Goal: Information Seeking & Learning: Learn about a topic

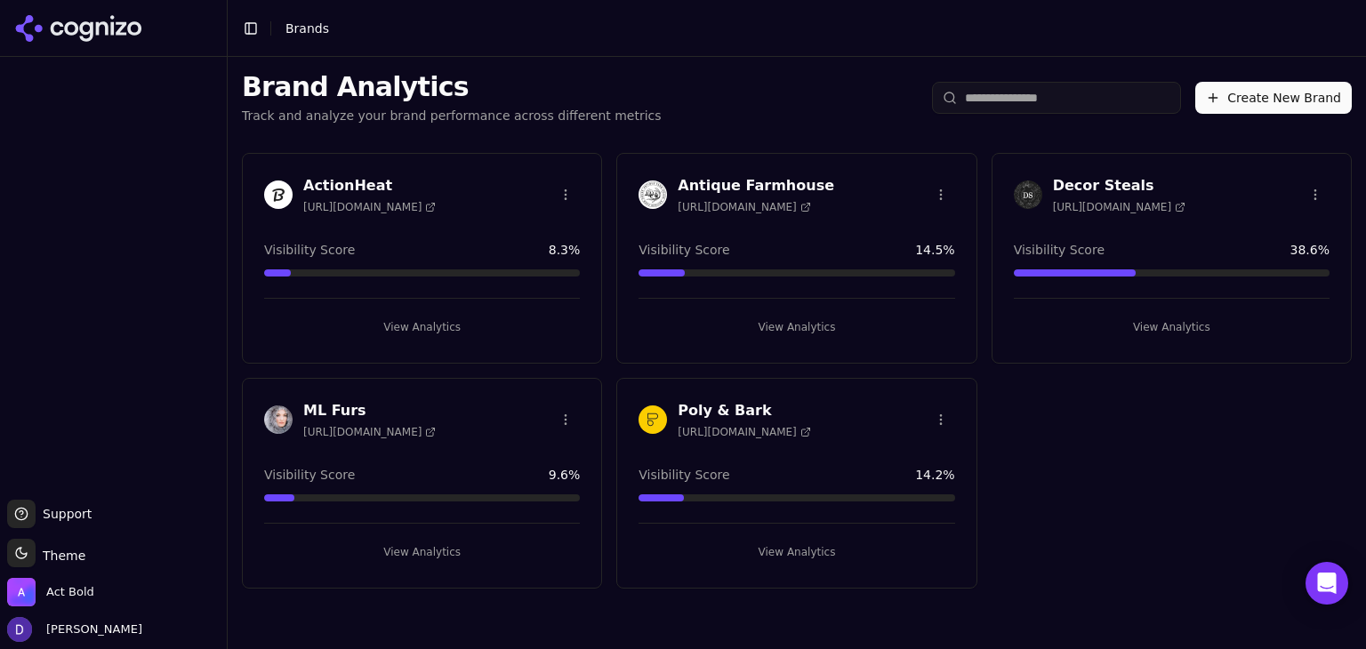
click at [357, 392] on div "ML Furs [URL][DOMAIN_NAME] Visibility Score 9.6 % View Analytics" at bounding box center [422, 483] width 360 height 211
click at [341, 406] on h3 "ML Furs" at bounding box center [369, 410] width 133 height 21
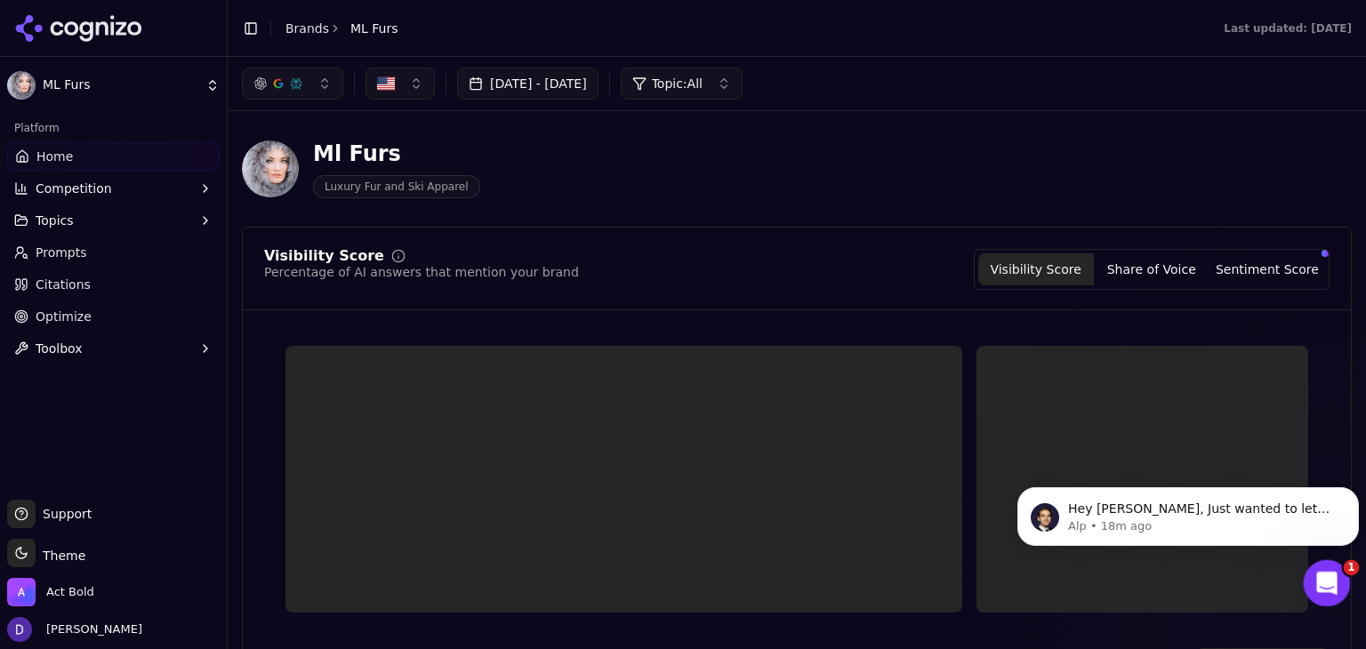
click at [1313, 574] on div "Open Intercom Messenger" at bounding box center [1324, 580] width 59 height 59
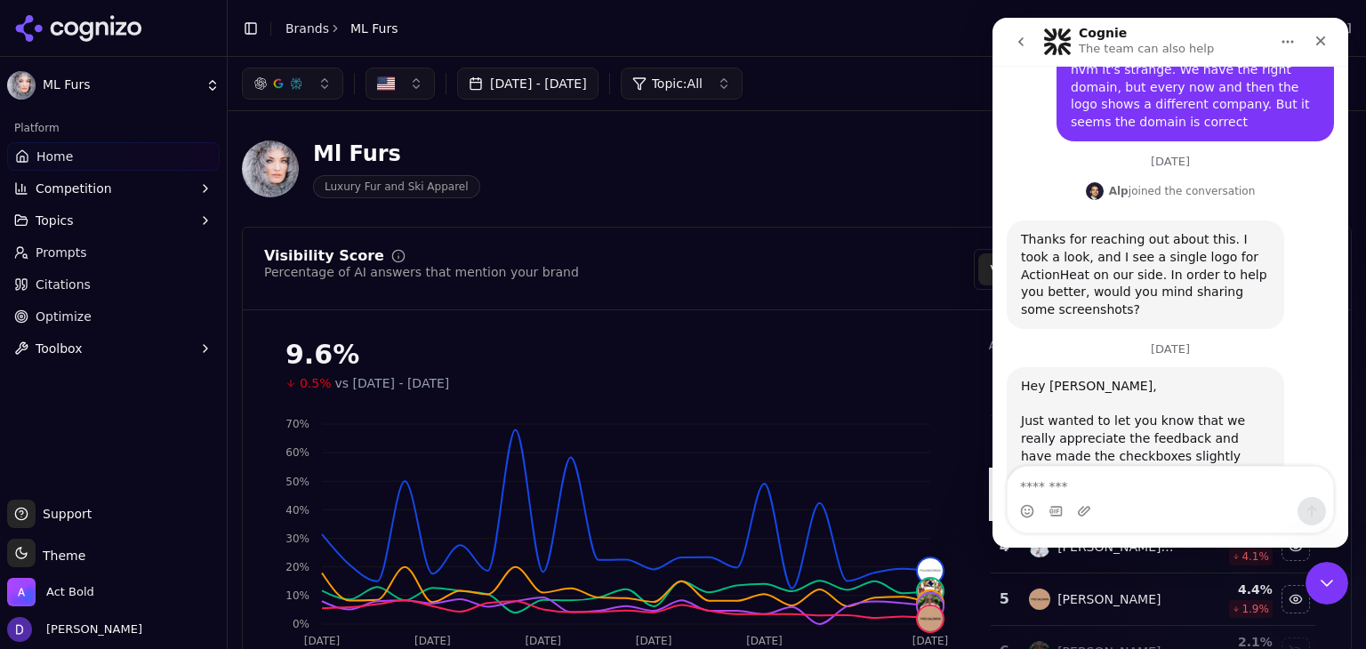
scroll to position [358, 0]
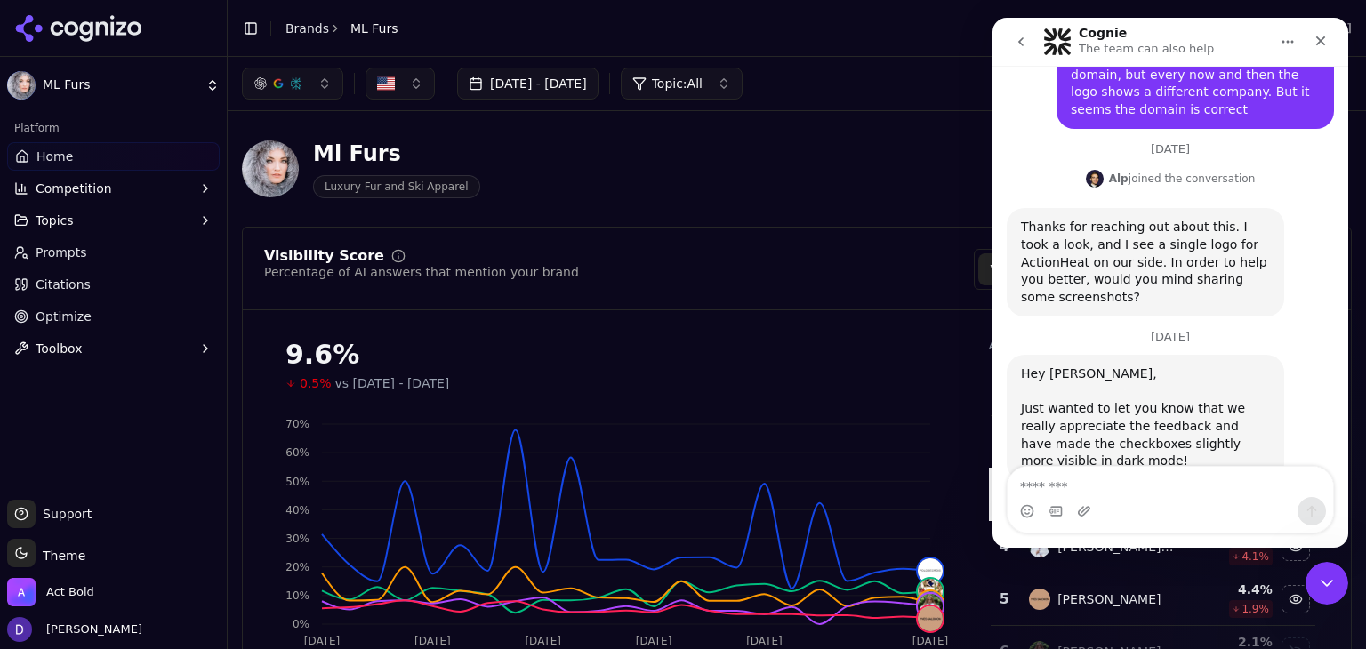
click at [1122, 482] on textarea "Message…" at bounding box center [1170, 482] width 325 height 30
type textarea "*"
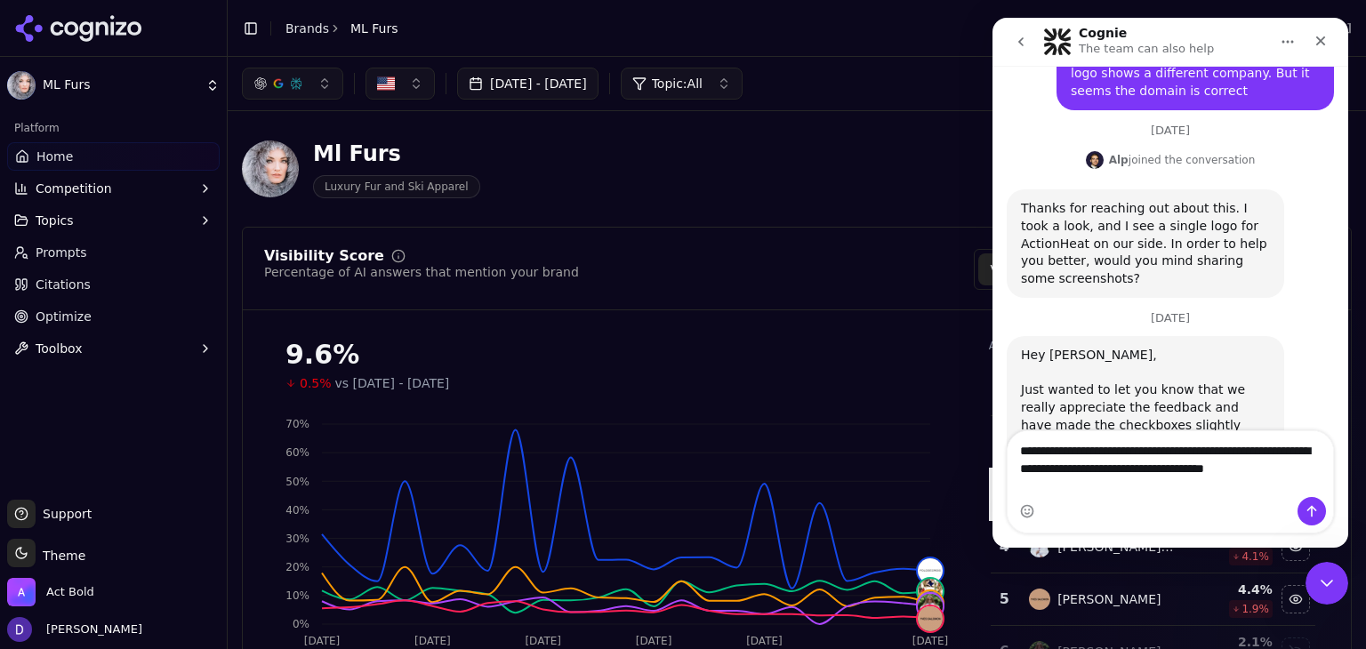
scroll to position [395, 0]
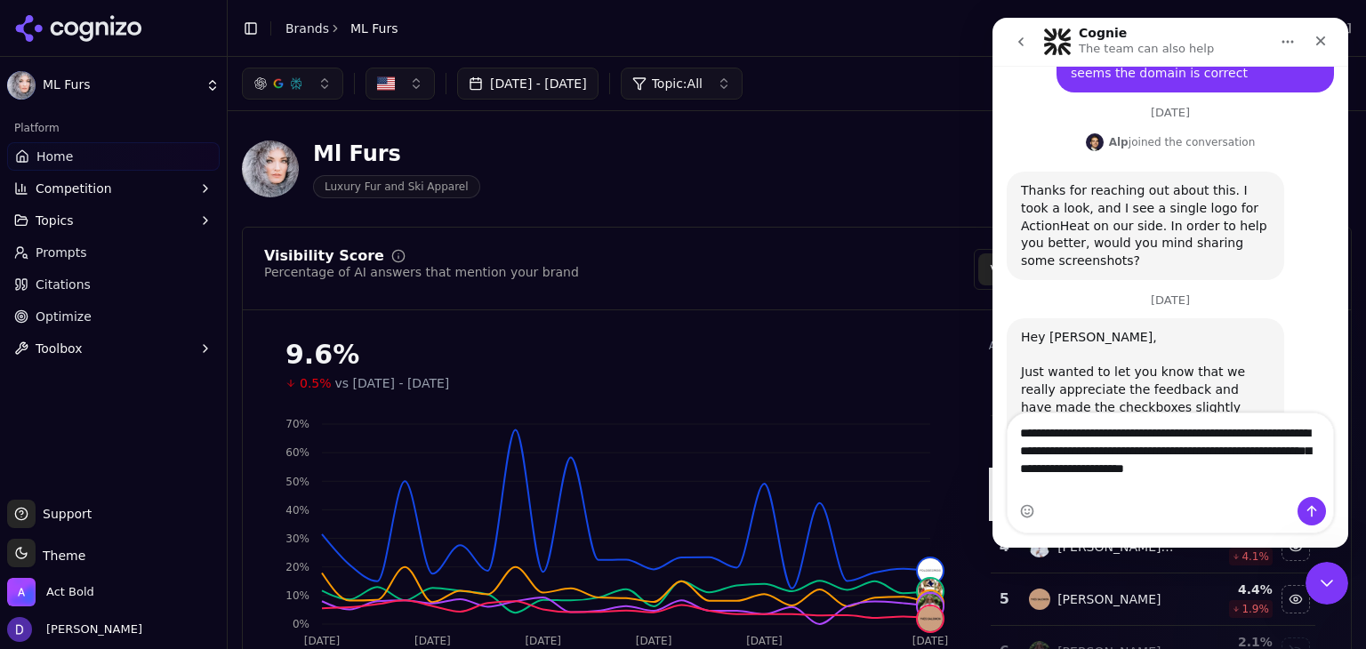
type textarea "**********"
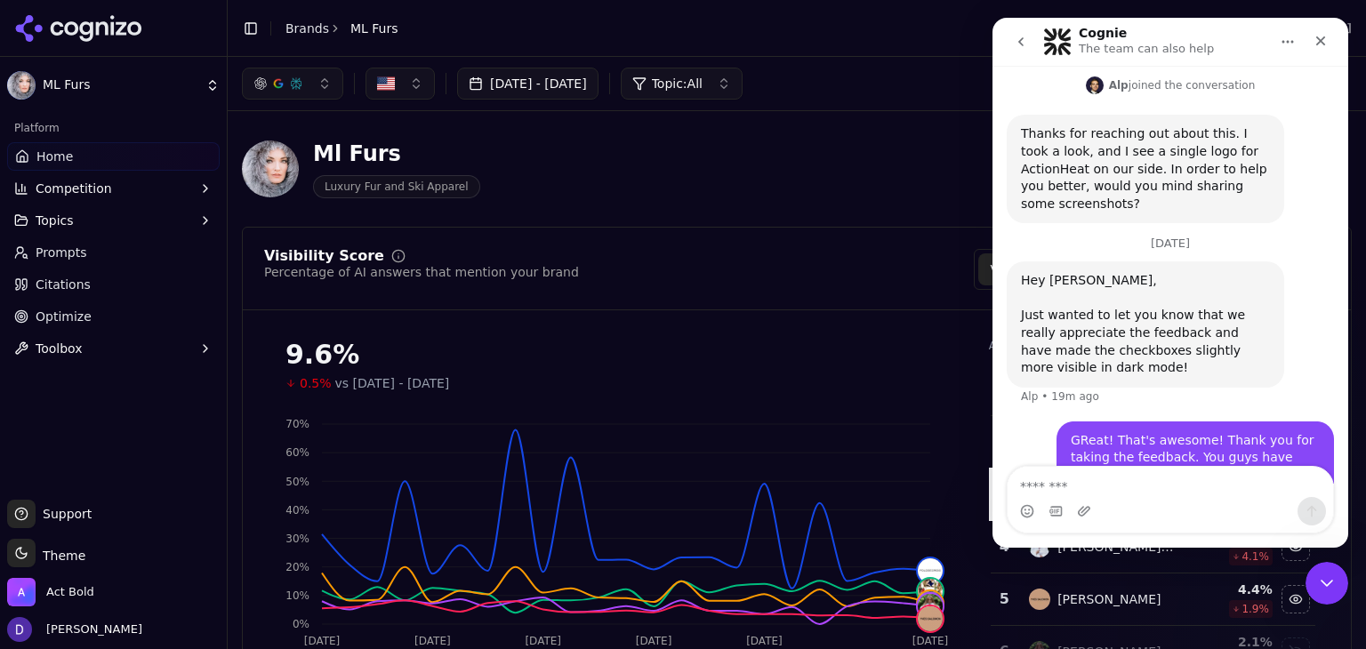
scroll to position [464, 0]
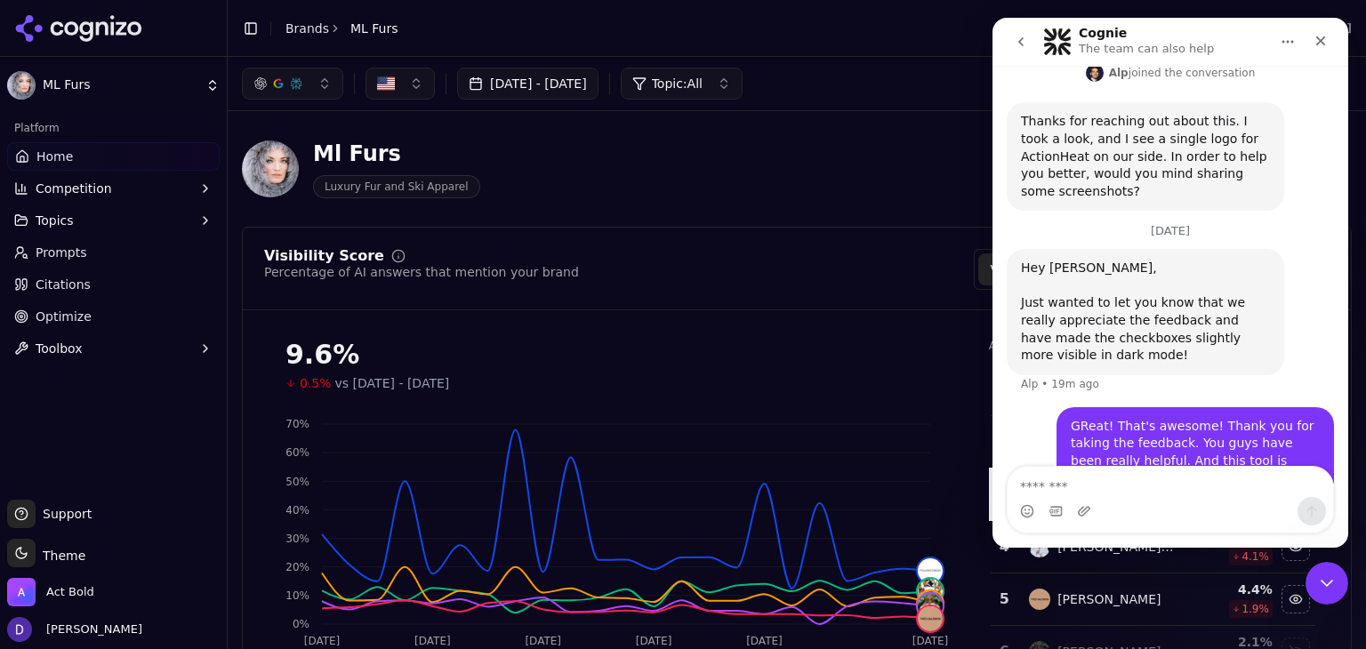
click at [951, 137] on div "Ml Furs Luxury Fur and Ski Apparel" at bounding box center [797, 168] width 1110 height 87
click at [1321, 37] on icon "Close" at bounding box center [1320, 41] width 14 height 14
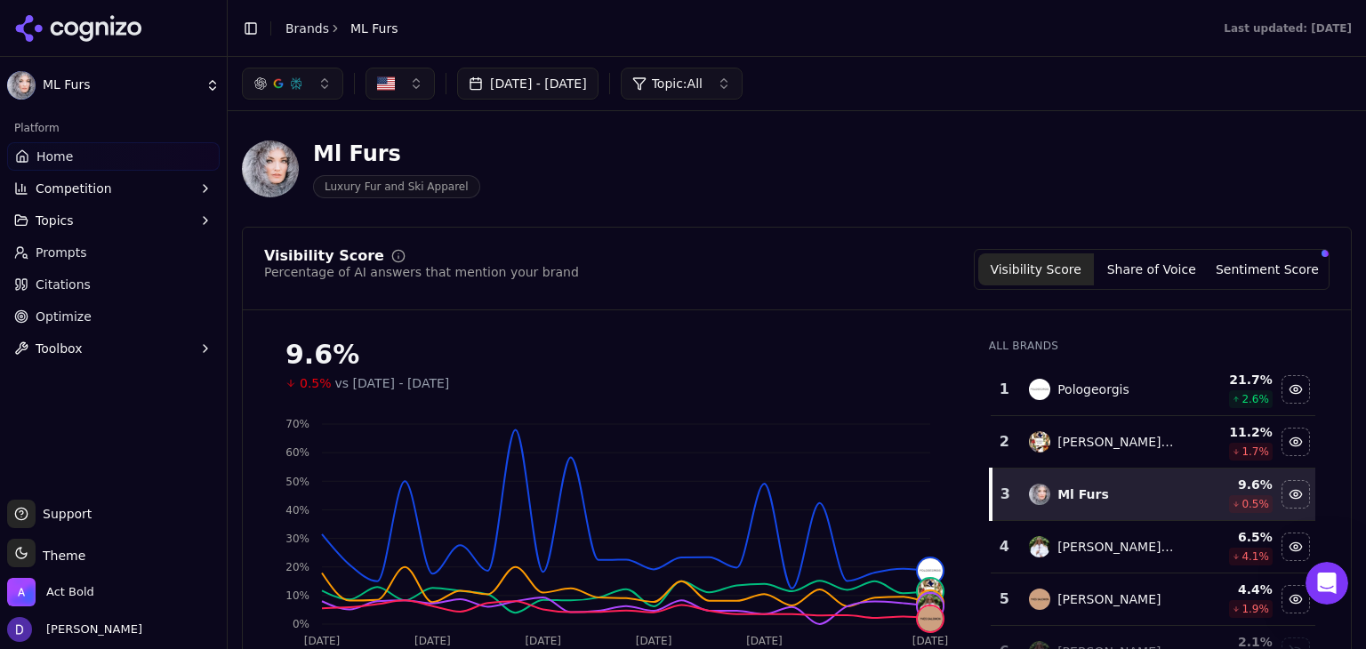
scroll to position [463, 0]
click at [517, 92] on button "[DATE] - [DATE]" at bounding box center [527, 84] width 141 height 32
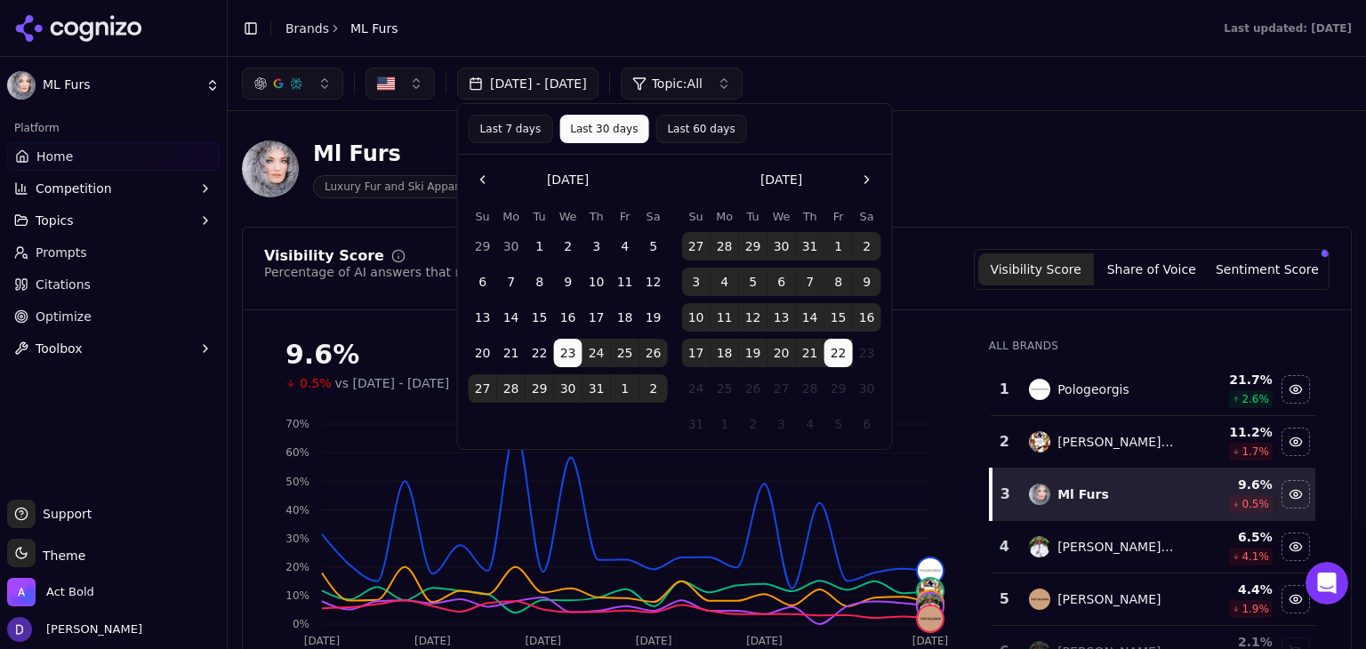
click at [515, 133] on button "Last 7 days" at bounding box center [511, 129] width 84 height 28
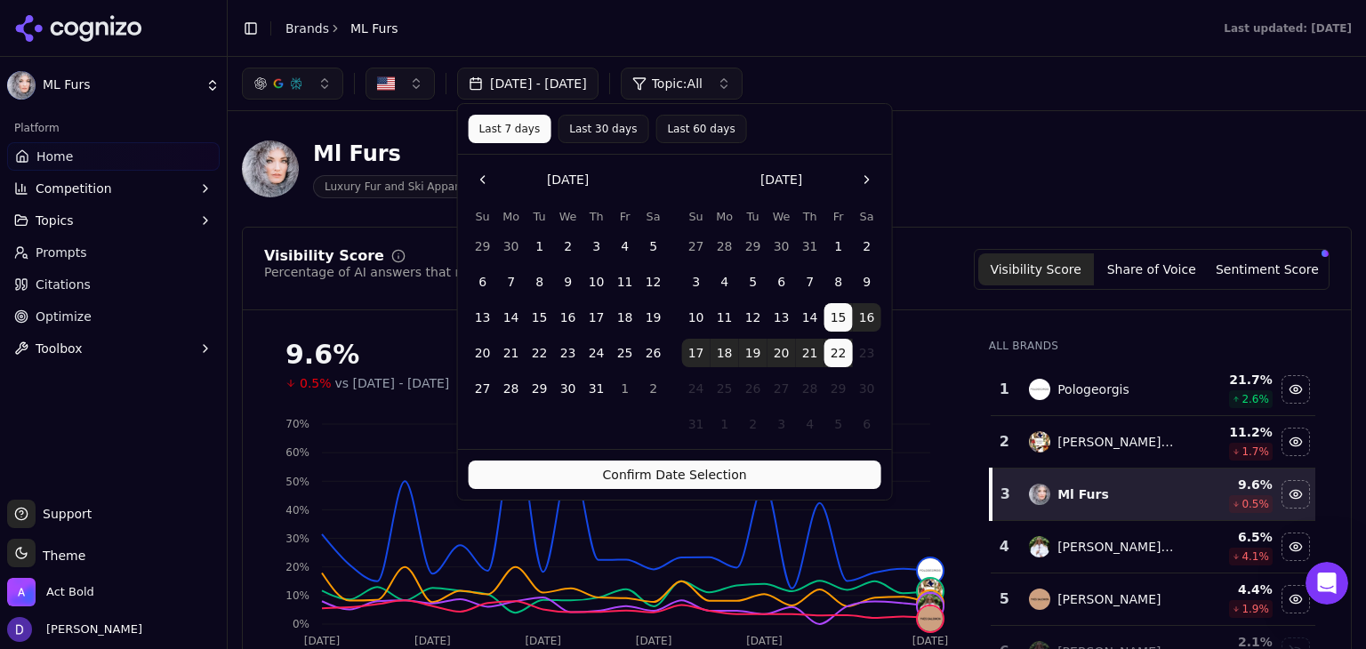
click at [674, 473] on button "Confirm Date Selection" at bounding box center [675, 475] width 413 height 28
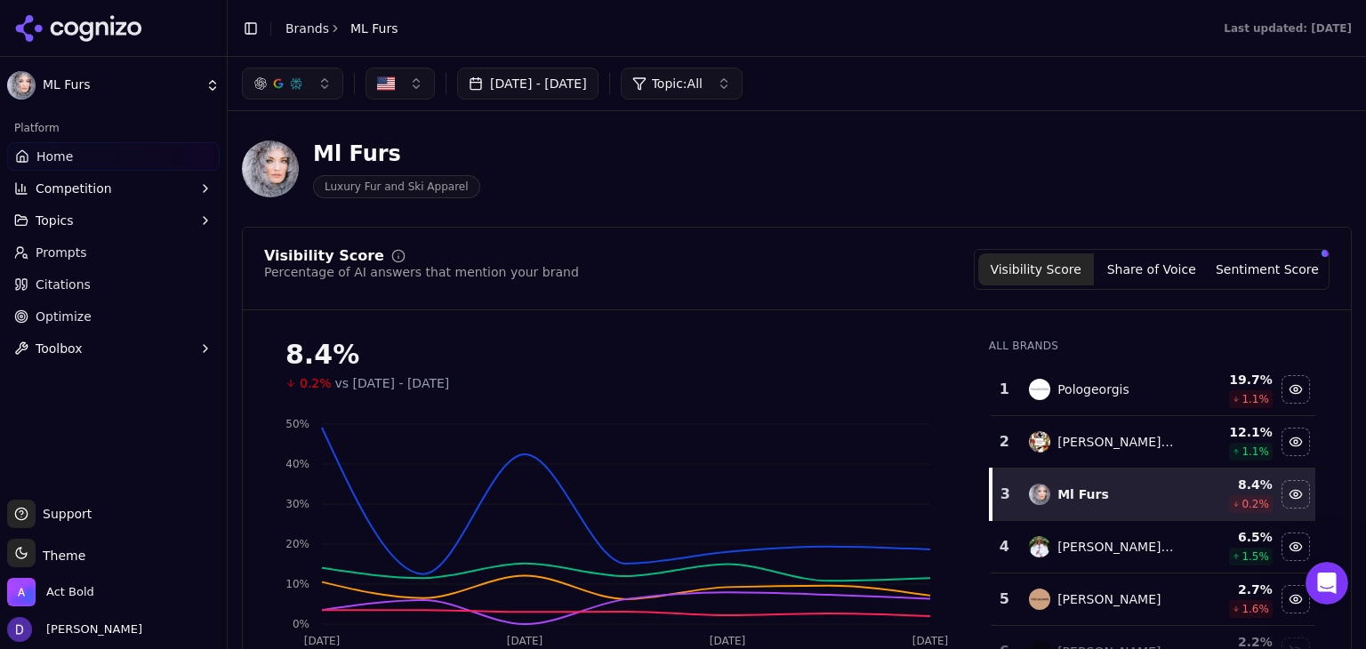
click at [552, 87] on button "[DATE] - [DATE]" at bounding box center [527, 84] width 141 height 32
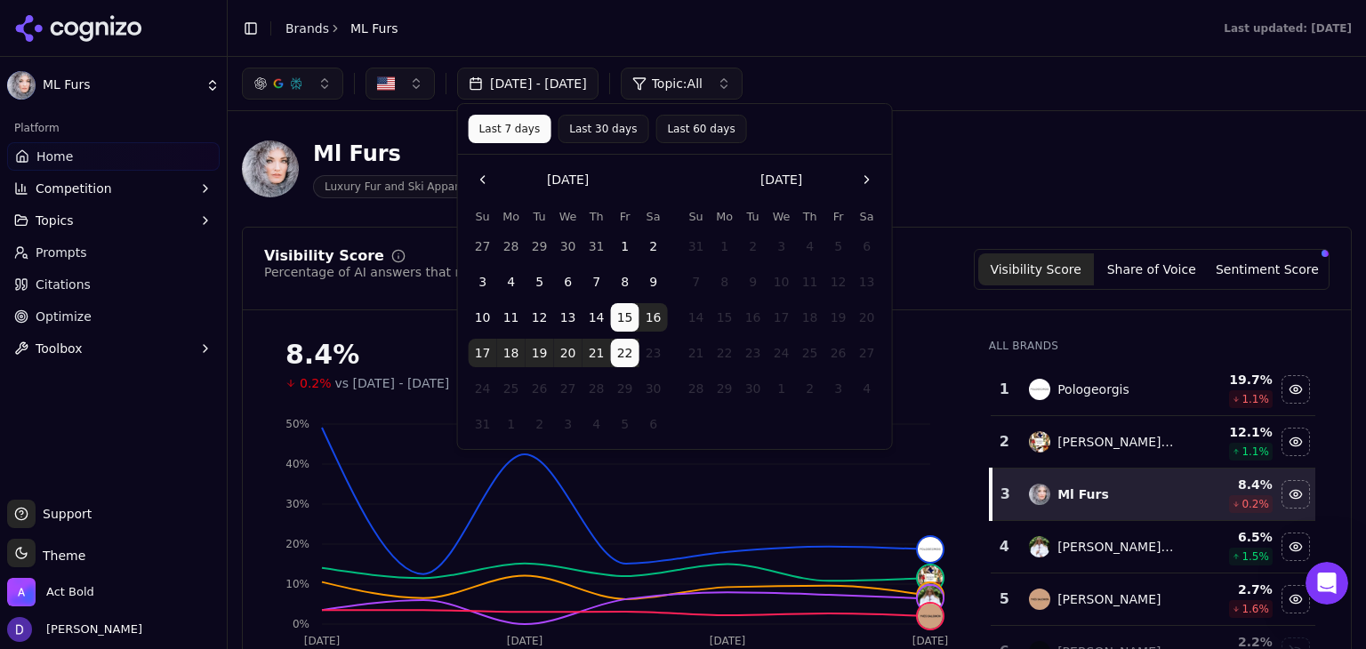
click at [571, 140] on button "Last 30 days" at bounding box center [603, 129] width 91 height 28
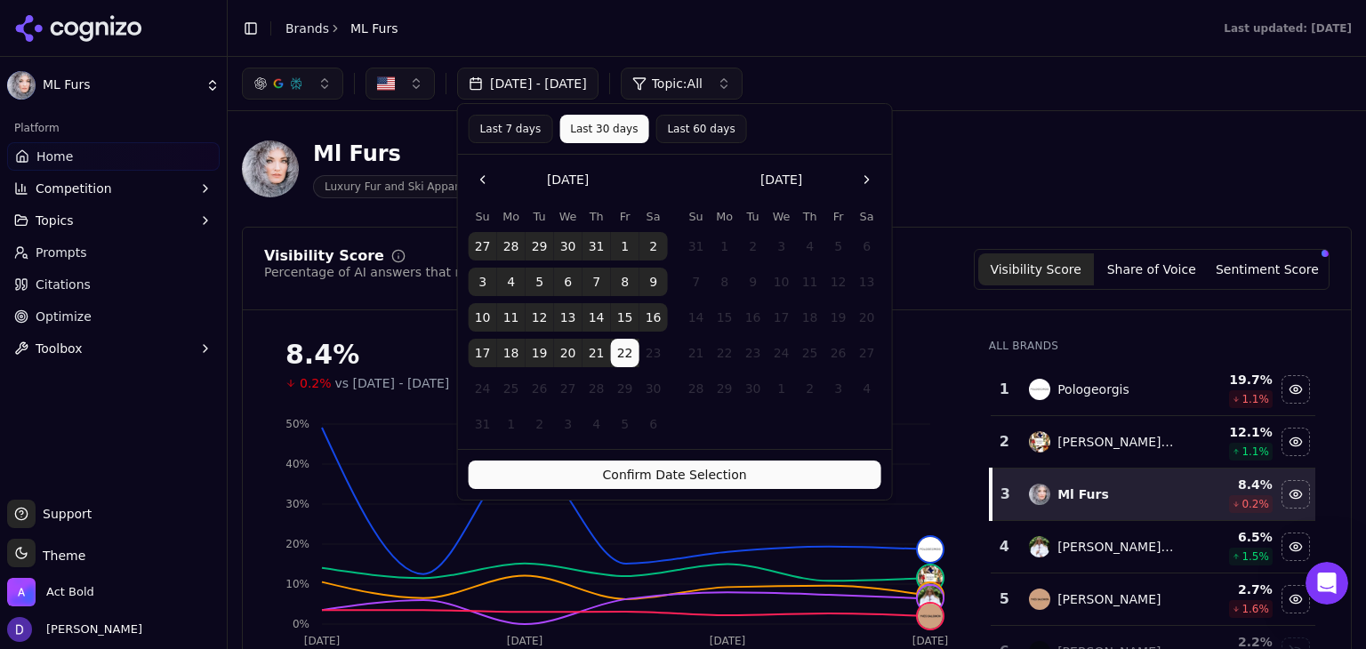
click at [614, 473] on button "Confirm Date Selection" at bounding box center [675, 475] width 413 height 28
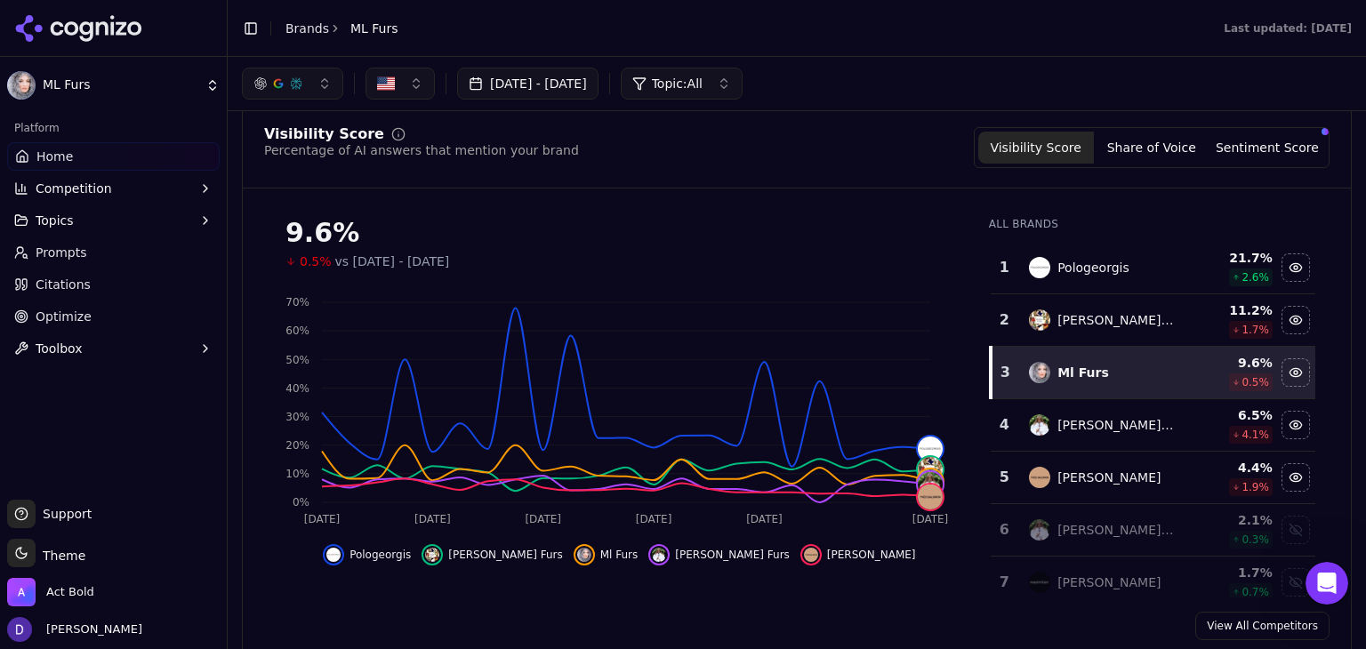
scroll to position [110, 0]
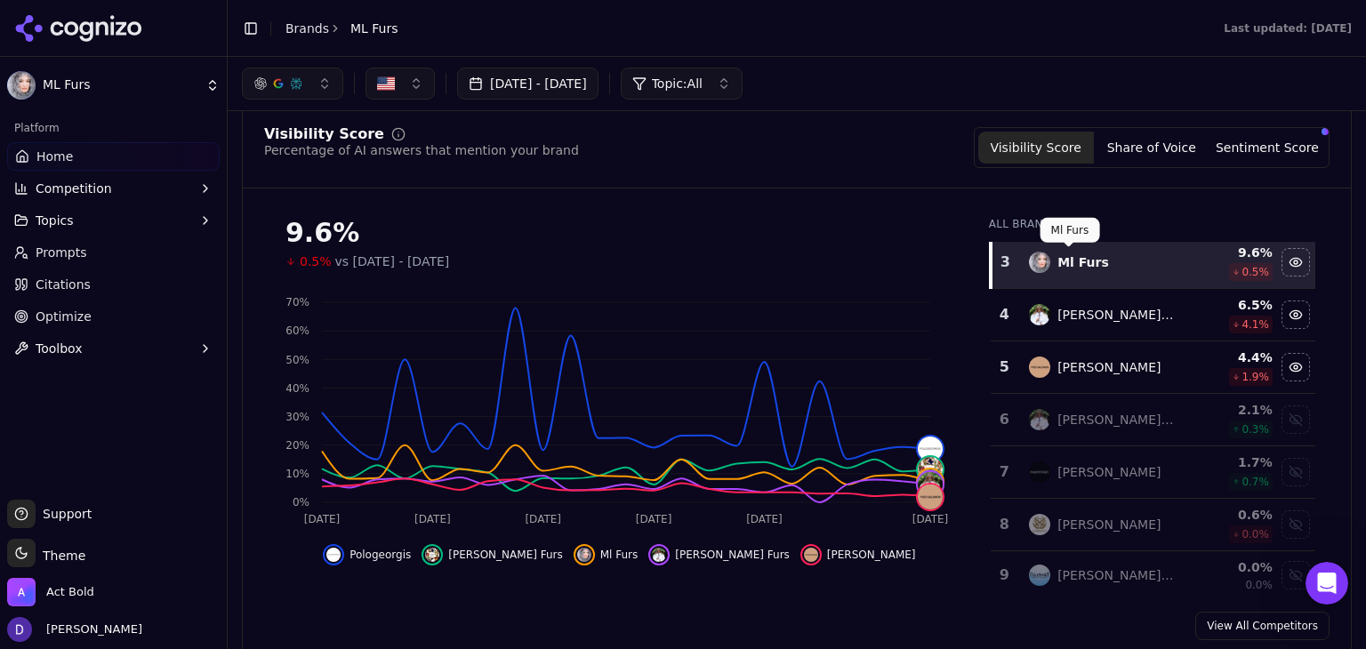
click at [1134, 151] on button "Share of Voice" at bounding box center [1152, 148] width 116 height 32
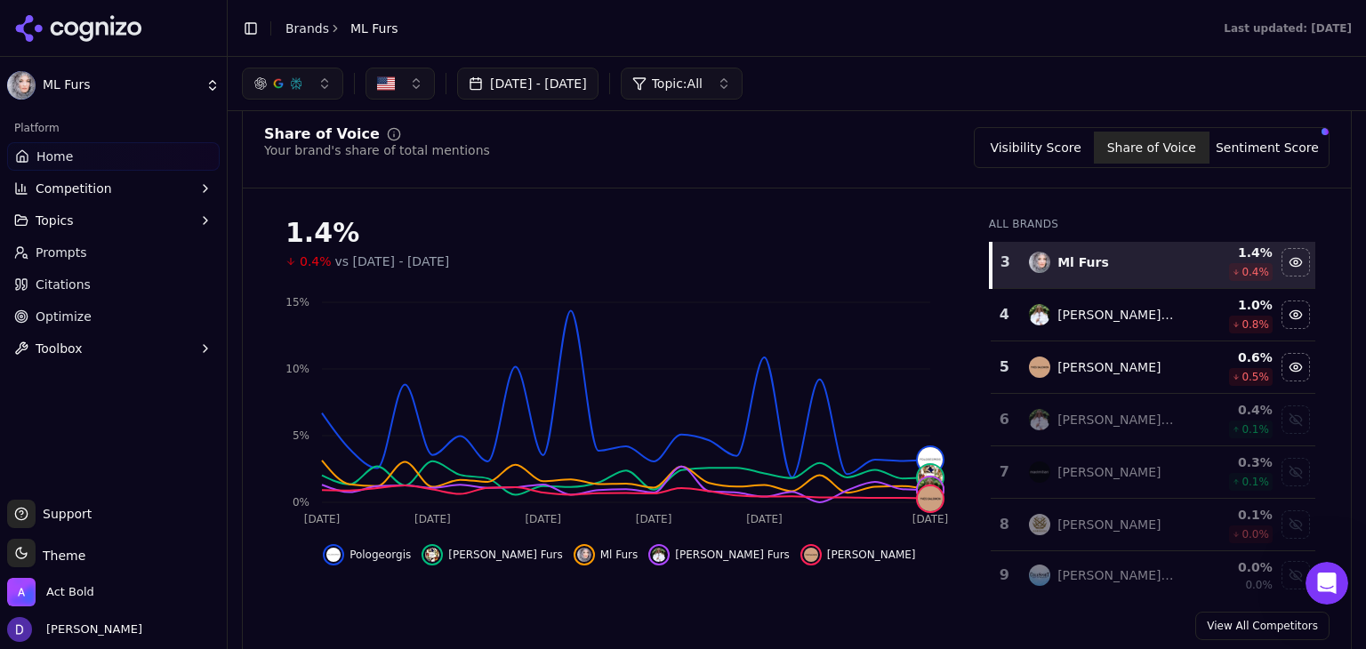
click at [1244, 624] on link "View All Competitors" at bounding box center [1262, 626] width 134 height 28
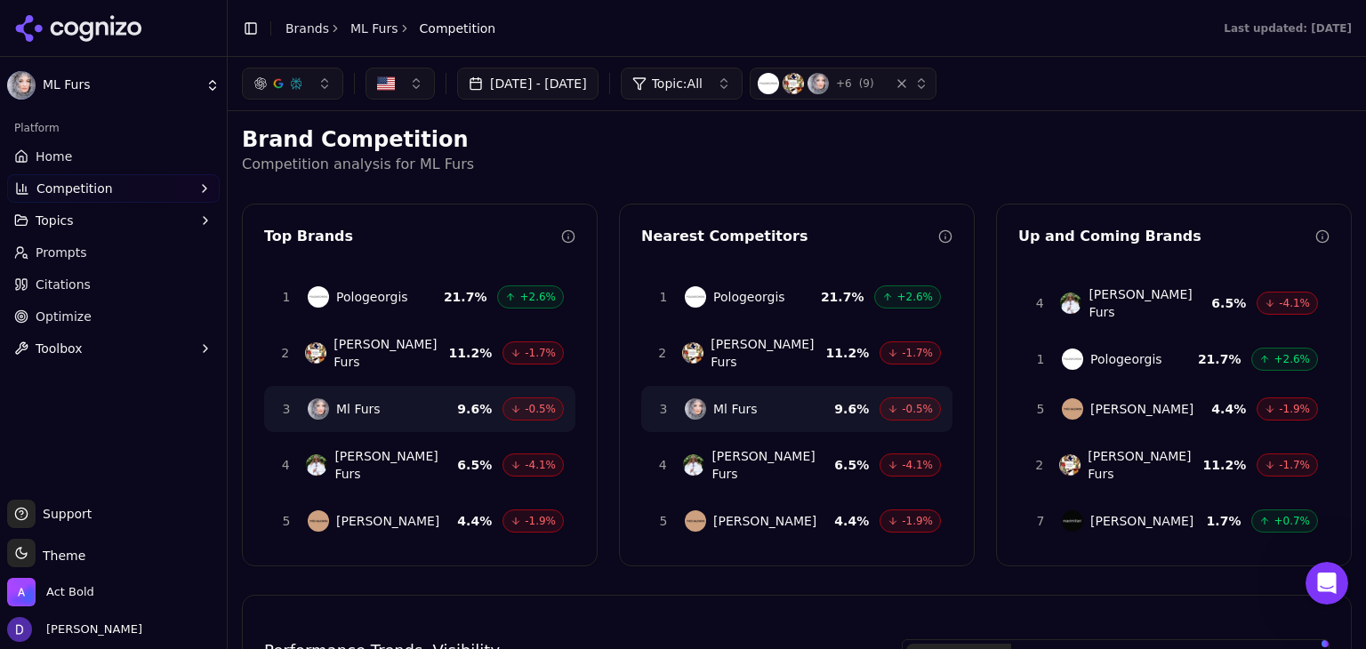
click at [1096, 82] on div "[DATE] - [DATE] Topic: All + 6 ( 9 )" at bounding box center [797, 84] width 1110 height 32
click at [598, 88] on button "[DATE] - [DATE]" at bounding box center [527, 84] width 141 height 32
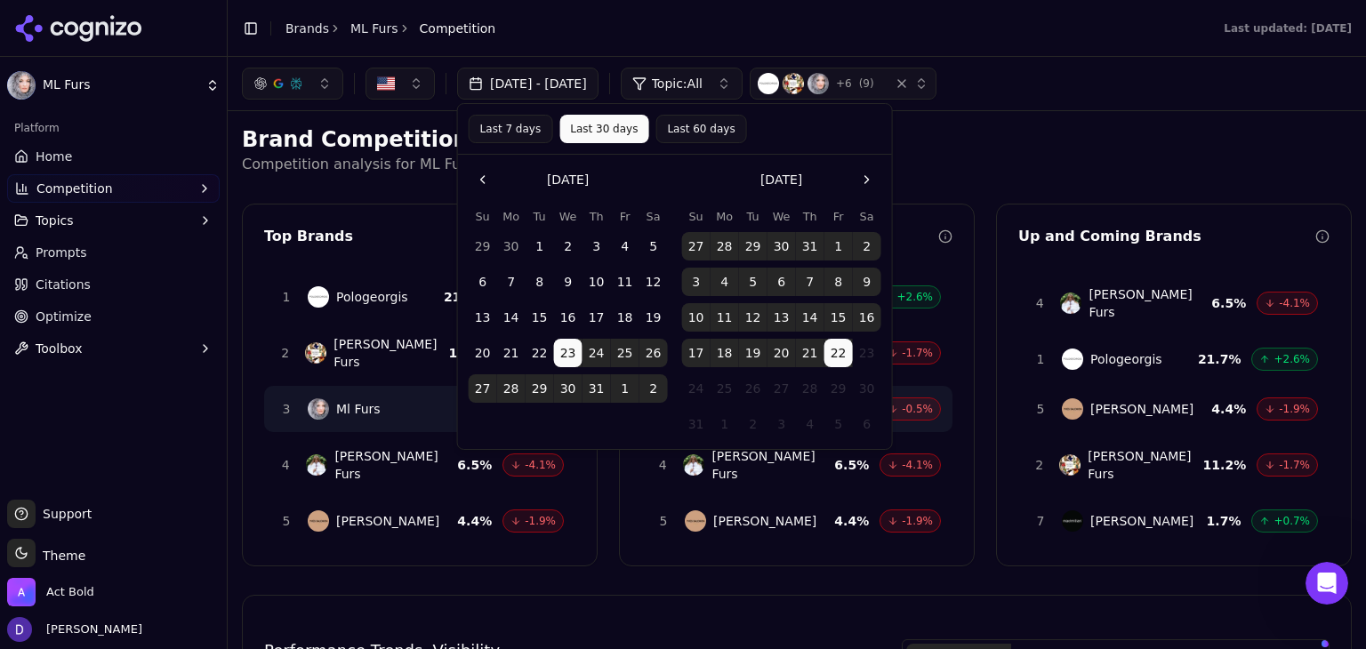
click at [968, 110] on div "[DATE] - [DATE] Topic: All + 6 ( 9 )" at bounding box center [797, 84] width 1138 height 54
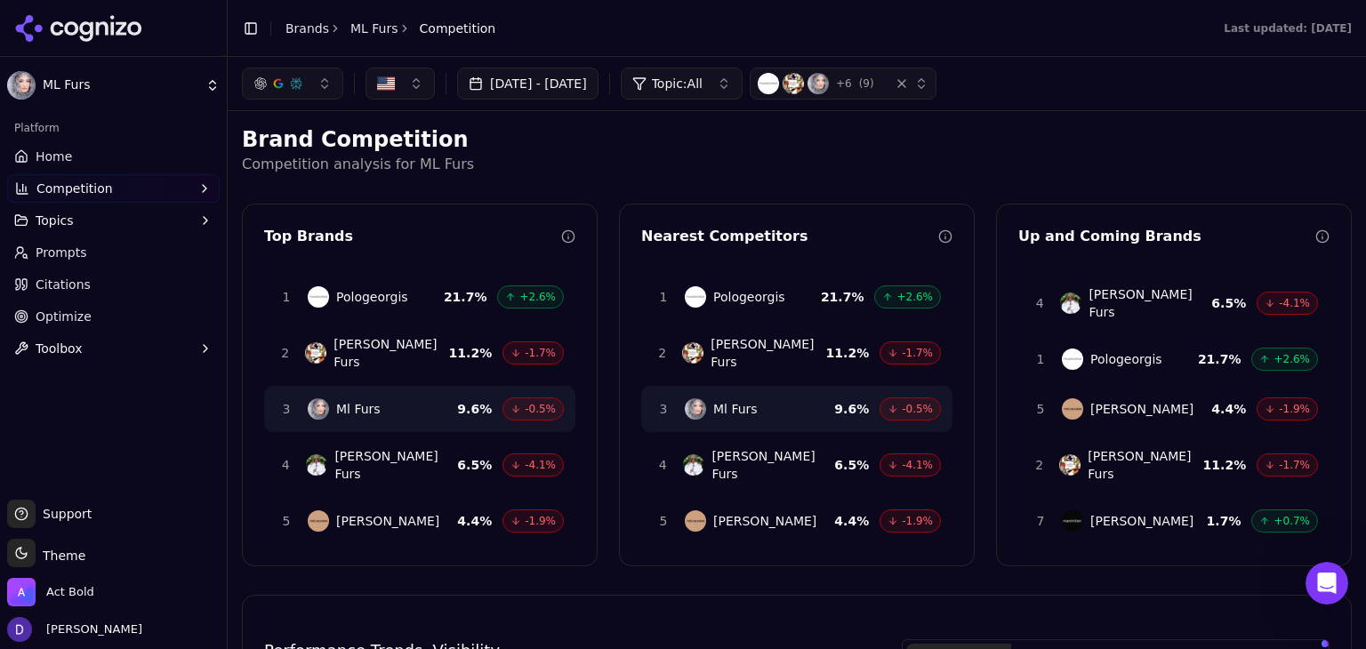
click at [306, 29] on link "Brands" at bounding box center [307, 28] width 44 height 14
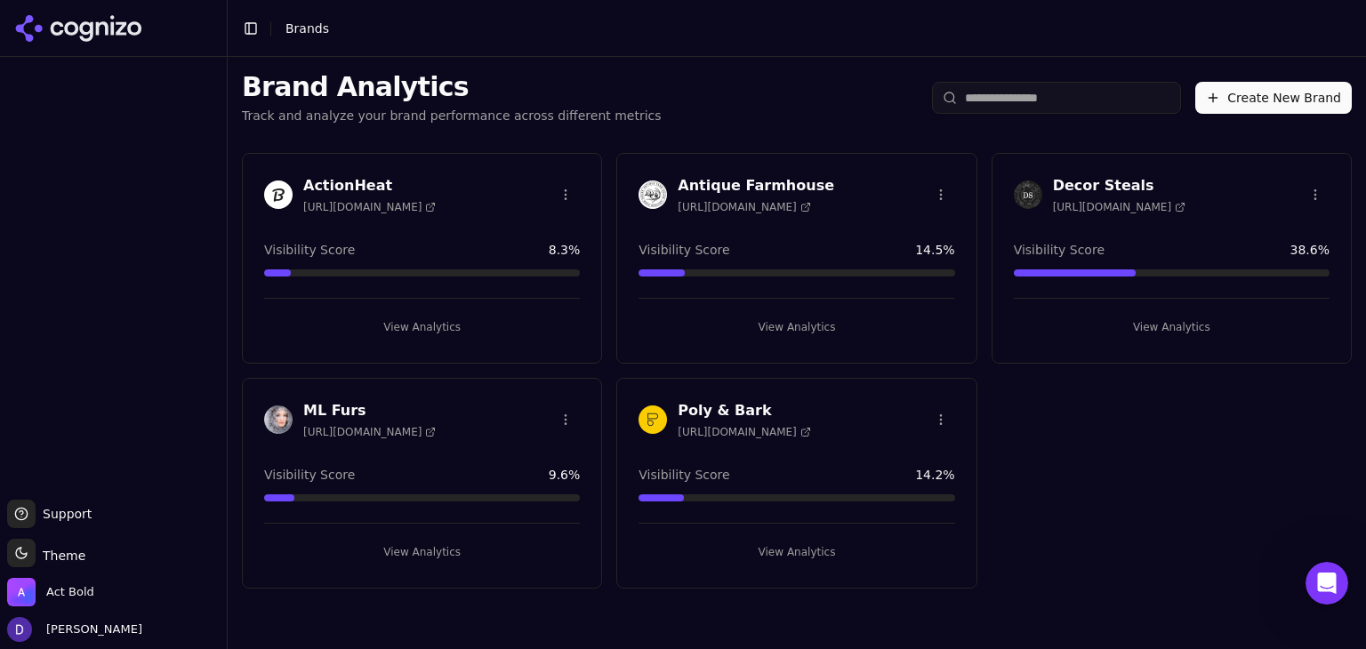
click at [372, 189] on h3 "ActionHeat" at bounding box center [369, 185] width 133 height 21
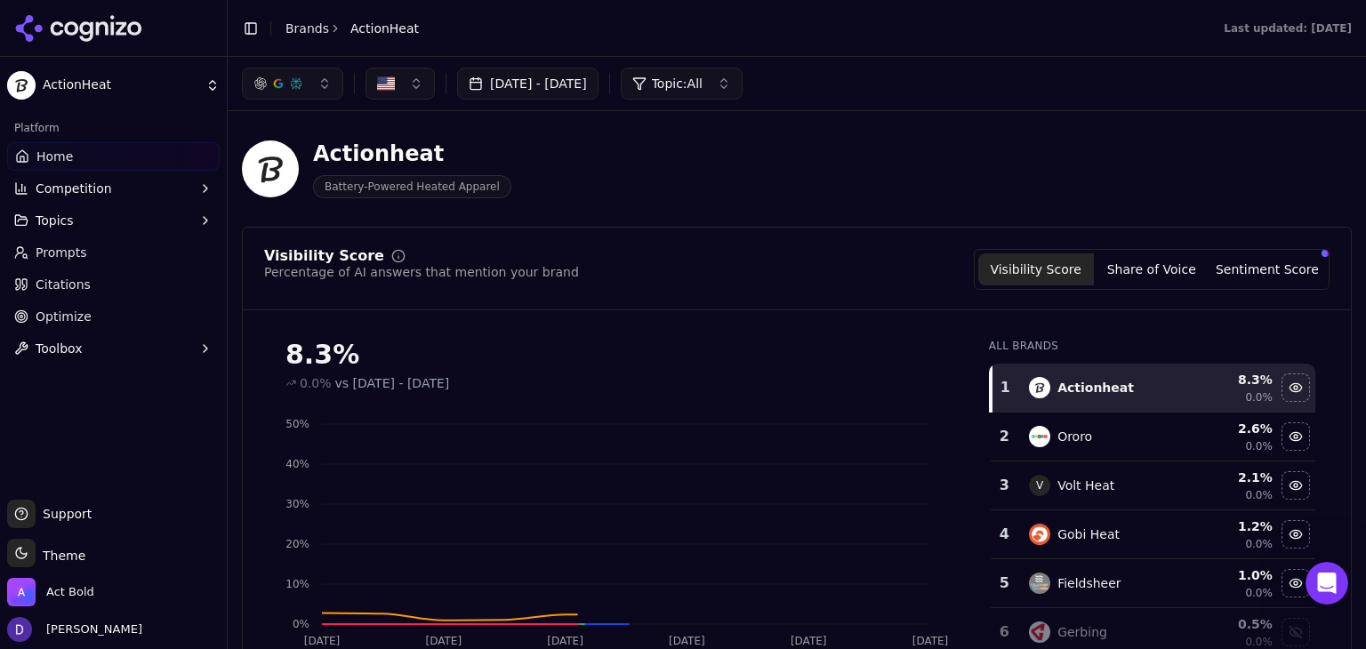
click at [555, 60] on div "[DATE] - [DATE] Topic: All" at bounding box center [797, 83] width 1138 height 53
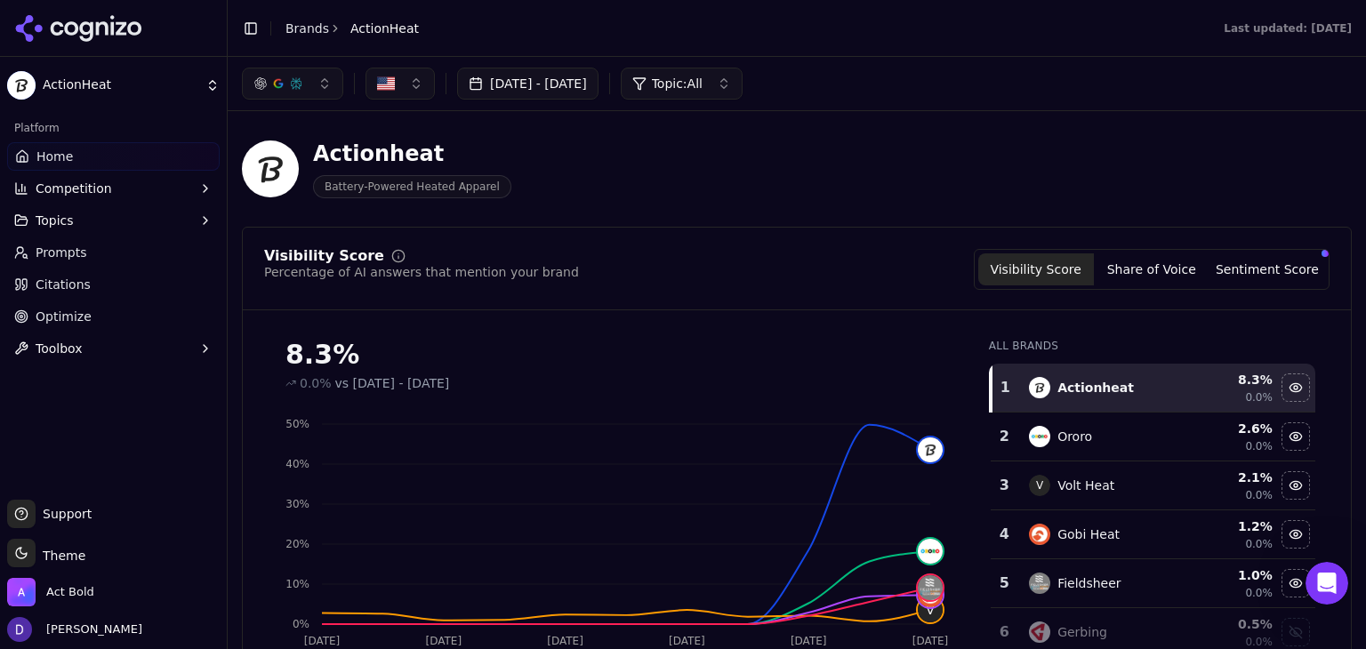
click at [558, 65] on div "[DATE] - [DATE] Topic: All" at bounding box center [797, 83] width 1138 height 53
click at [543, 90] on button "[DATE] - [DATE]" at bounding box center [527, 84] width 141 height 32
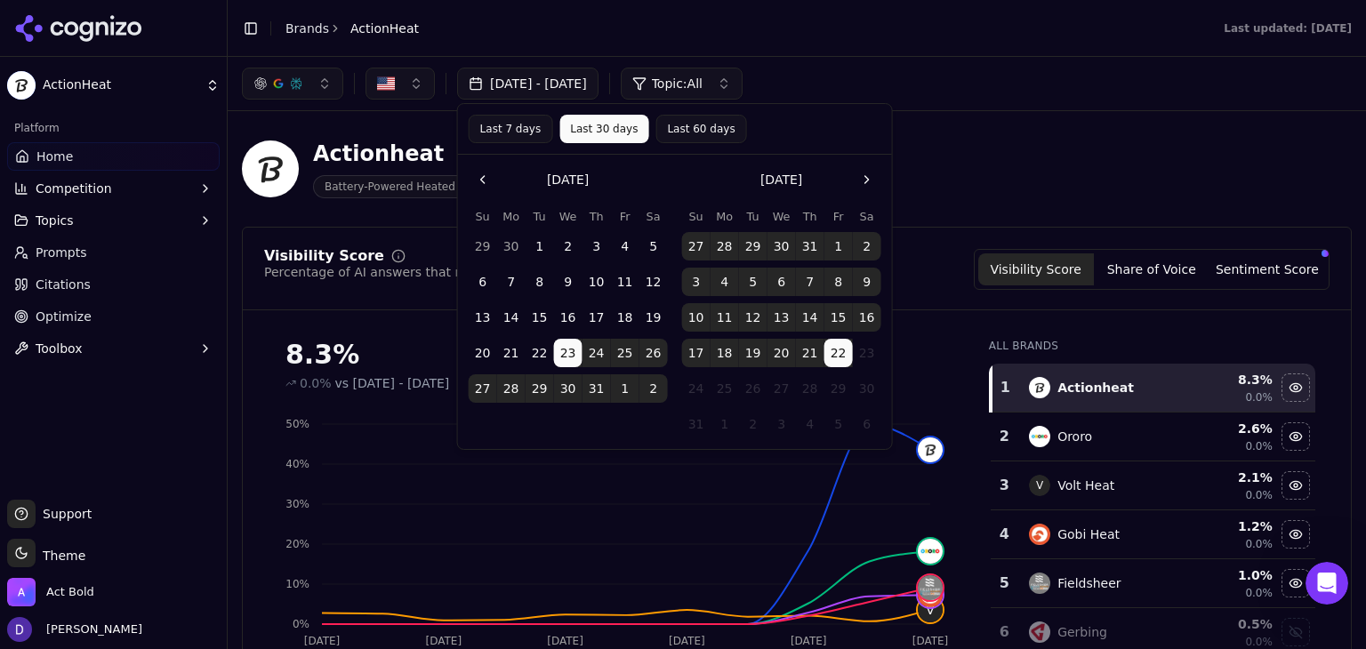
click at [498, 141] on button "Last 7 days" at bounding box center [511, 129] width 84 height 28
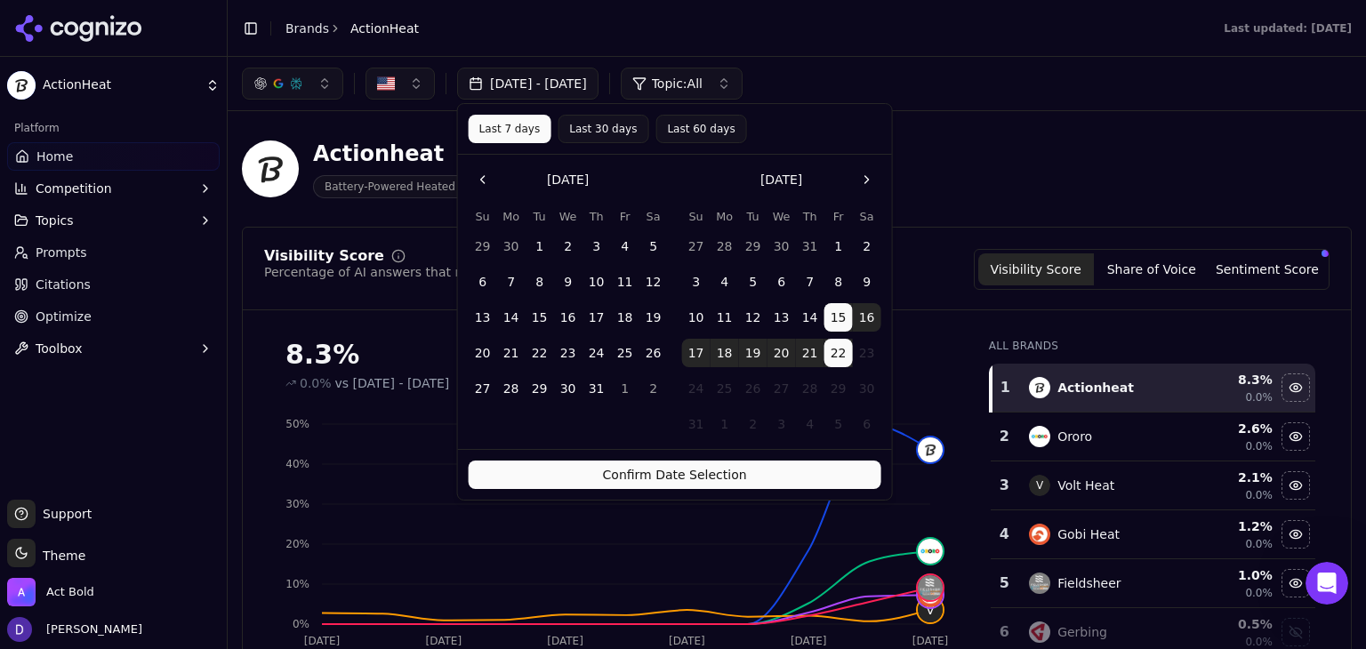
click at [608, 455] on div "Confirm Date Selection" at bounding box center [675, 474] width 434 height 51
click at [616, 468] on button "Confirm Date Selection" at bounding box center [675, 475] width 413 height 28
